Goal: Communication & Community: Answer question/provide support

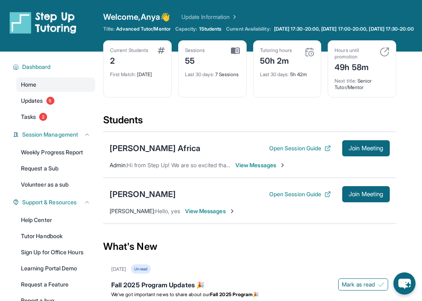
click at [275, 169] on span "View Messages" at bounding box center [261, 165] width 50 height 8
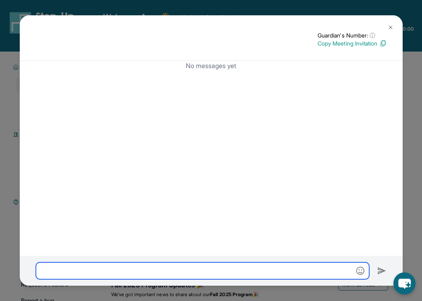
click at [267, 269] on input "text" at bounding box center [203, 271] width 334 height 17
type input "*"
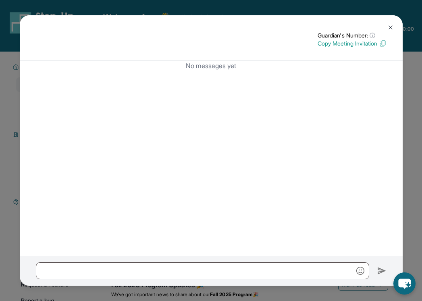
click at [387, 26] on button at bounding box center [391, 27] width 16 height 16
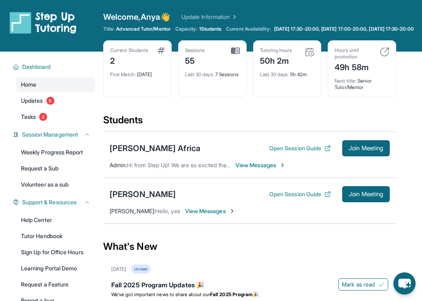
click at [244, 169] on span "View Messages" at bounding box center [261, 165] width 50 height 8
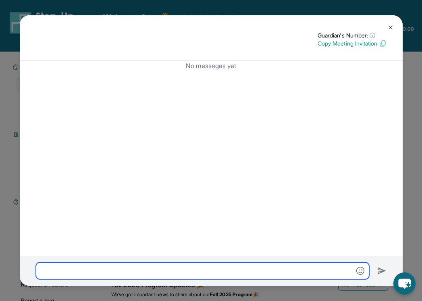
click at [182, 273] on input "text" at bounding box center [203, 271] width 334 height 17
type input "**********"
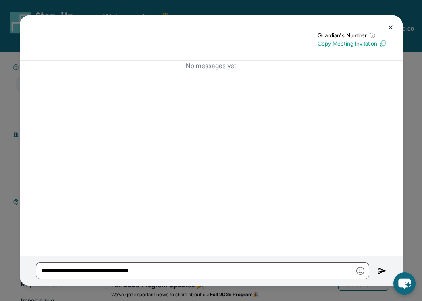
click at [378, 273] on img at bounding box center [381, 271] width 9 height 10
click at [382, 271] on img at bounding box center [381, 271] width 9 height 10
click at [389, 22] on button at bounding box center [391, 27] width 16 height 16
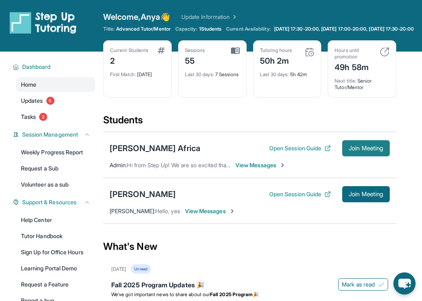
click at [356, 151] on span "Join Meeting" at bounding box center [366, 148] width 35 height 5
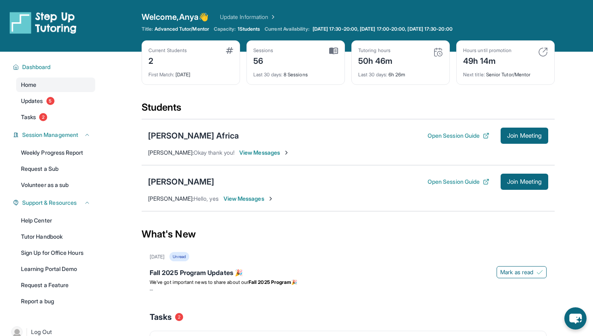
click at [262, 152] on span "View Messages" at bounding box center [264, 152] width 50 height 8
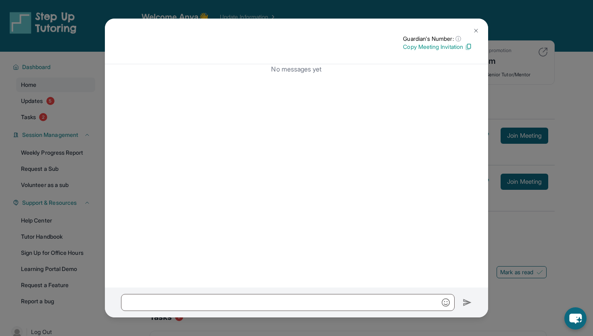
click at [476, 33] on img at bounding box center [476, 30] width 6 height 6
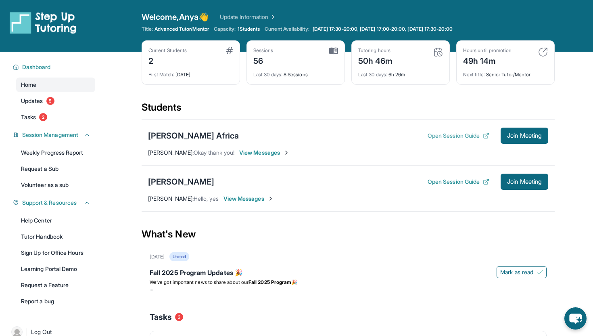
click at [469, 137] on button "Open Session Guide" at bounding box center [458, 135] width 62 height 8
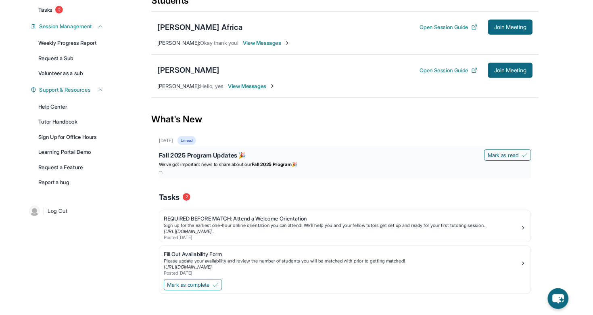
scroll to position [107, 0]
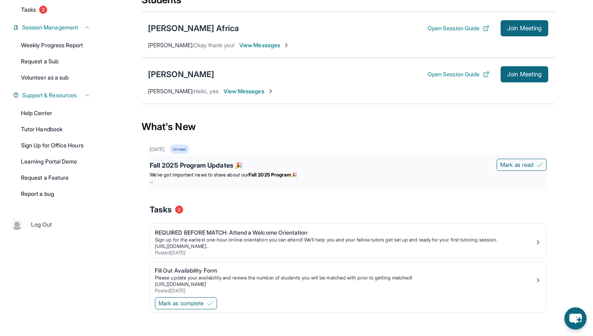
click at [383, 165] on div "Fall 2025 Program Updates 🎉" at bounding box center [348, 165] width 397 height 11
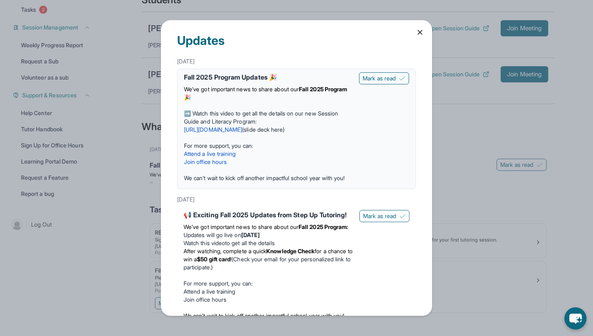
click at [242, 127] on link "[URL][DOMAIN_NAME]" at bounding box center [213, 129] width 58 height 7
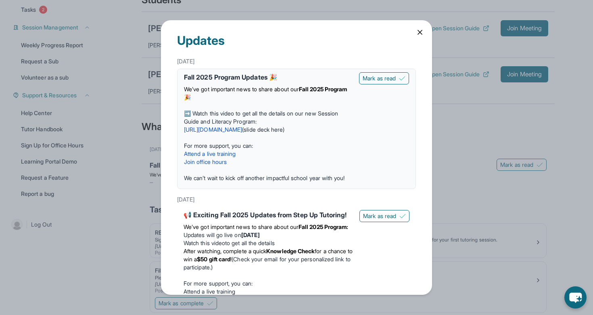
click at [421, 30] on icon at bounding box center [420, 32] width 4 height 4
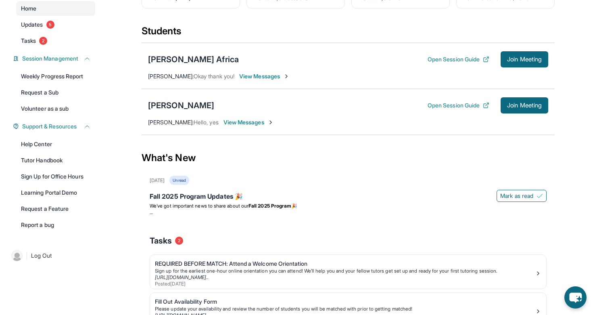
scroll to position [75, 0]
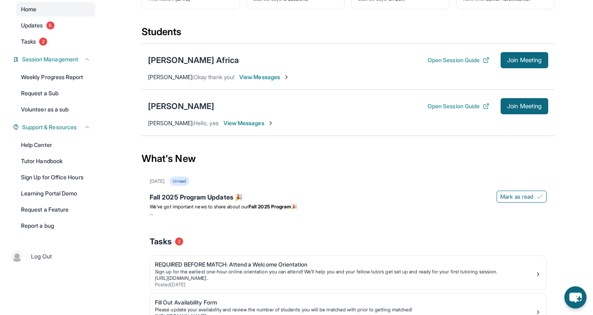
click at [265, 77] on span "View Messages" at bounding box center [264, 77] width 50 height 8
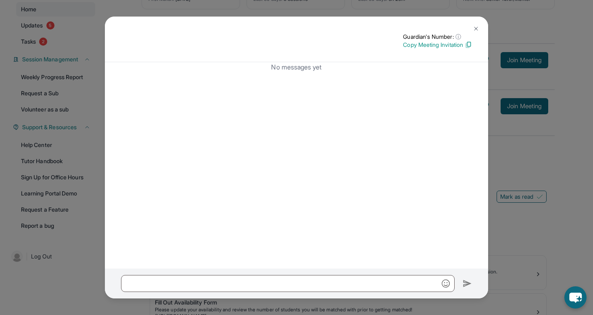
scroll to position [0, 0]
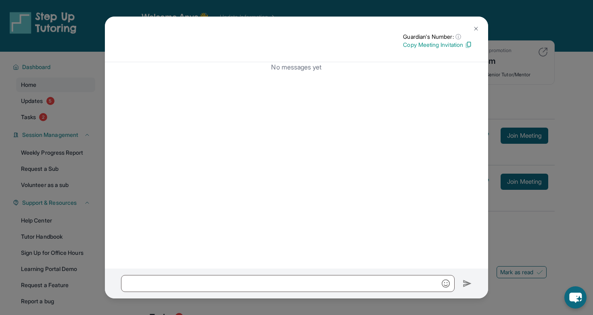
click at [475, 29] on img at bounding box center [476, 28] width 6 height 6
